Goal: Obtain resource: Obtain resource

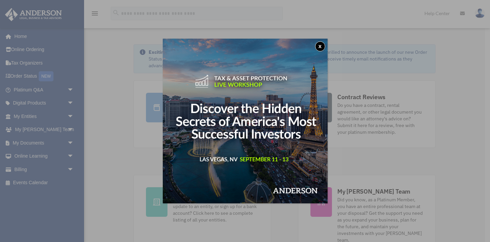
click at [320, 48] on button "x" at bounding box center [320, 46] width 10 height 10
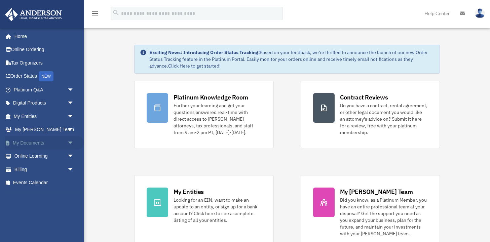
click at [71, 140] on span "arrow_drop_down" at bounding box center [73, 143] width 13 height 14
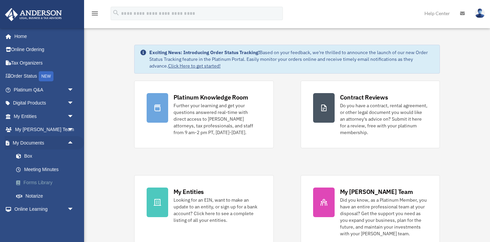
click at [47, 179] on link "Forms Library" at bounding box center [46, 182] width 75 height 13
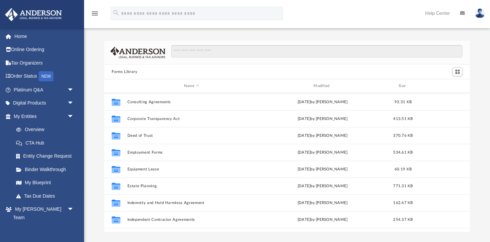
scroll to position [124, 0]
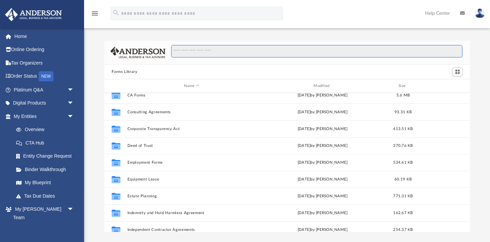
click at [206, 50] on input "Search files and folders" at bounding box center [316, 51] width 291 height 13
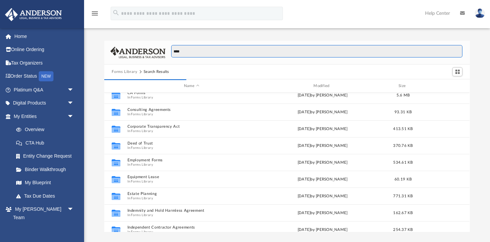
scroll to position [132, 365]
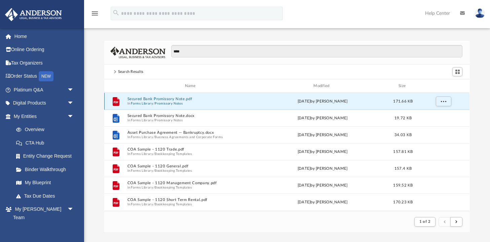
click at [170, 100] on button "Secured Bank Promissory Note.pdf" at bounding box center [191, 99] width 128 height 4
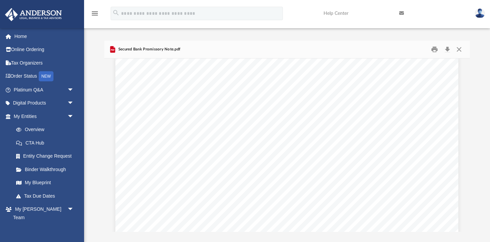
scroll to position [464, 0]
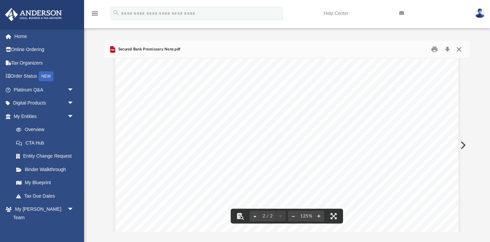
click at [458, 51] on button "Close" at bounding box center [459, 49] width 12 height 10
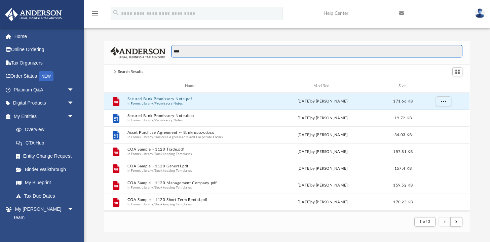
click at [253, 53] on input "****" at bounding box center [316, 51] width 291 height 13
type input "*"
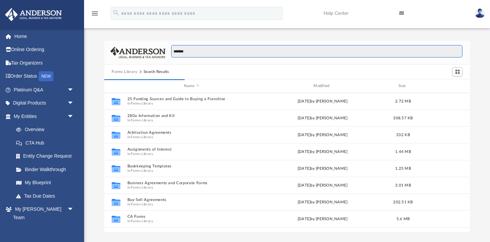
scroll to position [132, 365]
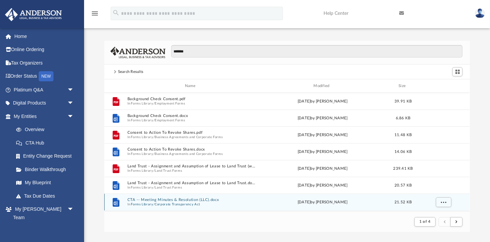
click at [161, 197] on div "File CTA -- Meeting Minutes & Resolution (LLC).docx In Forms Library / Corporat…" at bounding box center [286, 202] width 365 height 17
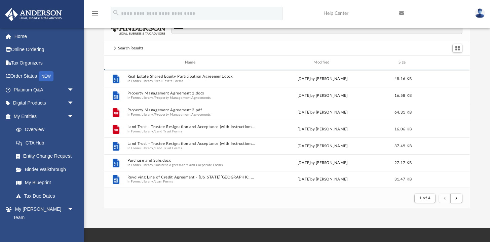
scroll to position [24, 0]
click at [456, 199] on span "submit" at bounding box center [456, 198] width 2 height 4
click at [455, 198] on span "submit" at bounding box center [456, 198] width 2 height 4
click at [424, 196] on span "1 of 4" at bounding box center [424, 198] width 11 height 4
click at [430, 159] on li "2" at bounding box center [430, 159] width 2 height 7
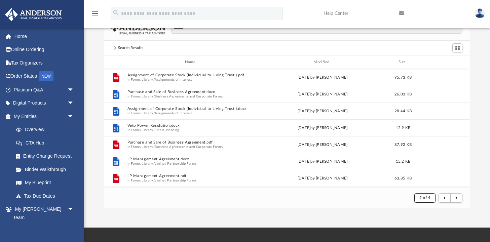
scroll to position [0, 0]
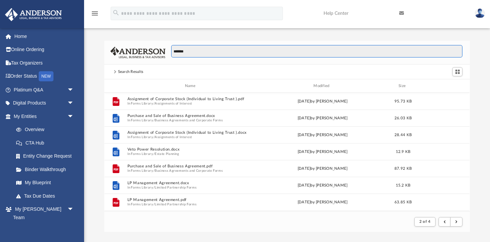
click at [186, 52] on input "*******" at bounding box center [316, 51] width 291 height 13
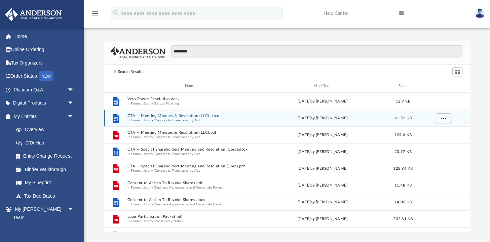
click at [181, 116] on button "CTA -- Meeting Minutes & Resolution (LLC).docx" at bounding box center [191, 116] width 128 height 4
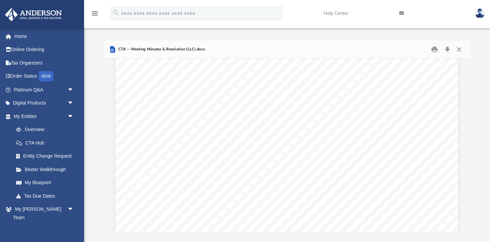
scroll to position [0, 0]
click at [458, 52] on button "Close" at bounding box center [459, 49] width 12 height 10
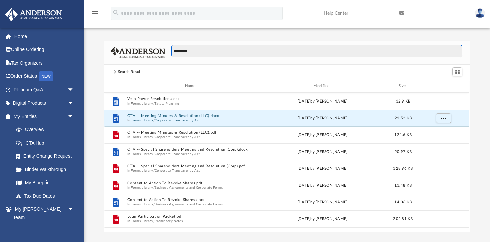
click at [195, 51] on input "**********" at bounding box center [316, 51] width 291 height 13
type input "**********"
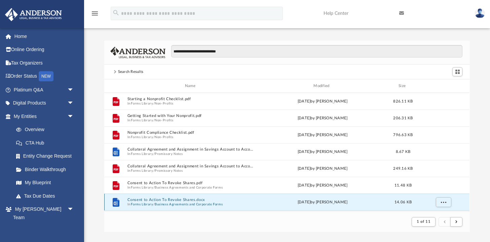
click at [141, 198] on button "Consent to Action To Revoke Shares.docx" at bounding box center [191, 200] width 128 height 4
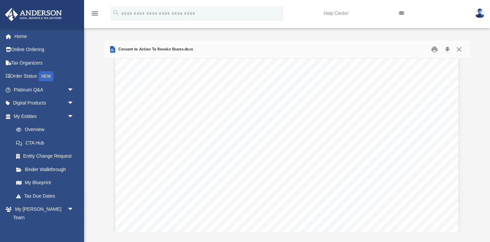
scroll to position [0, 0]
